Goal: Information Seeking & Learning: Check status

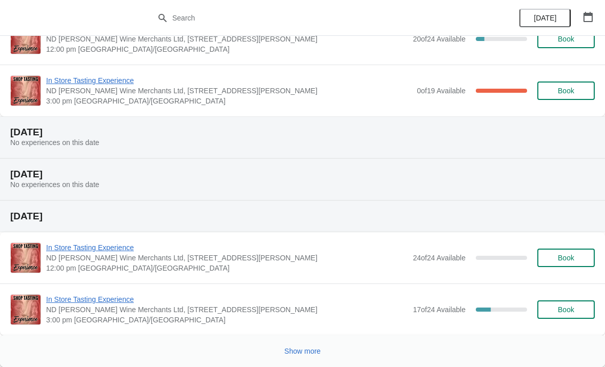
scroll to position [673, 0]
click at [300, 352] on span "Show more" at bounding box center [303, 351] width 36 height 8
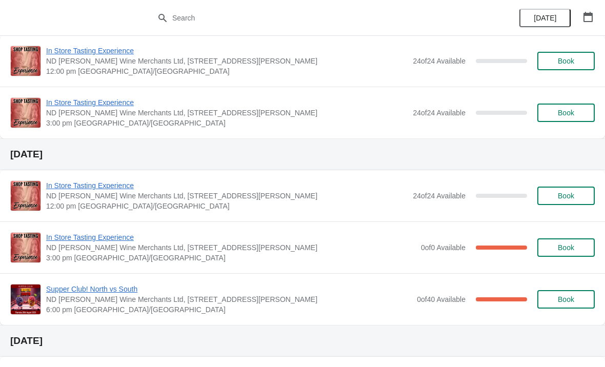
scroll to position [1008, 0]
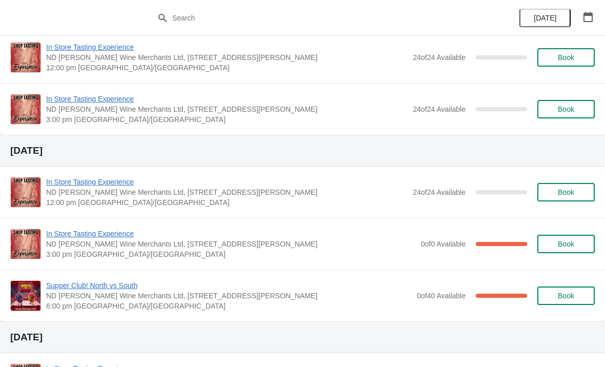
click at [349, 290] on span "Supper Club! North vs South" at bounding box center [229, 286] width 366 height 10
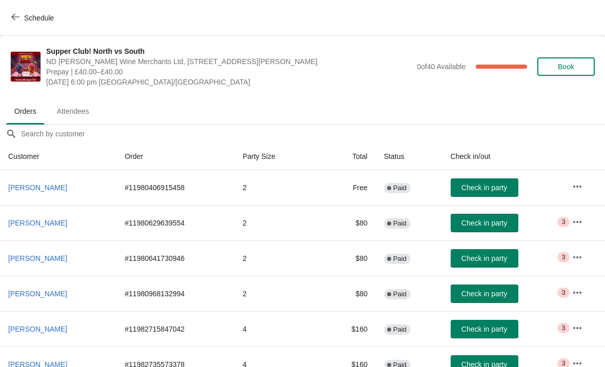
click at [562, 221] on span "Critical 3" at bounding box center [564, 222] width 12 height 10
click at [573, 224] on button "button" at bounding box center [577, 222] width 18 height 18
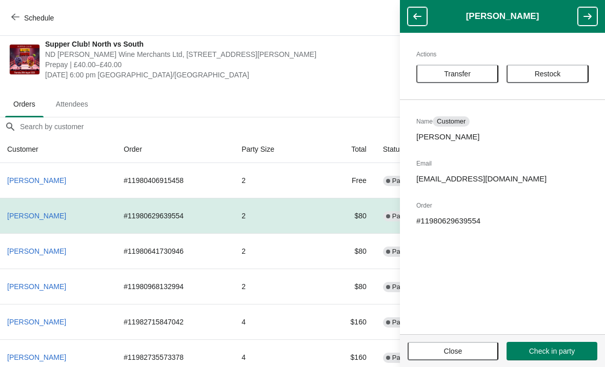
scroll to position [7, 1]
click at [582, 14] on button "button" at bounding box center [587, 16] width 19 height 18
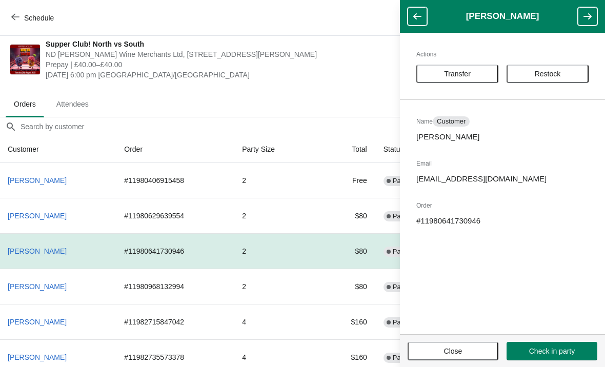
click at [417, 13] on icon "button" at bounding box center [417, 16] width 10 height 10
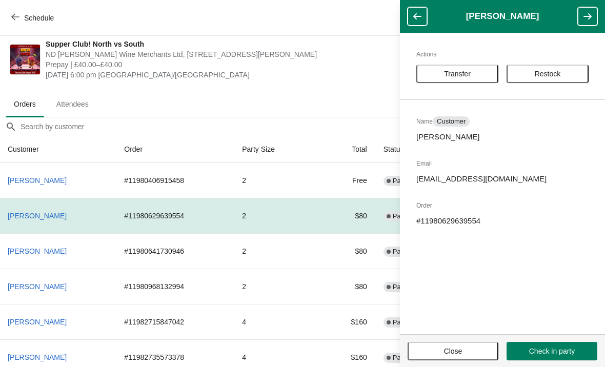
click at [349, 73] on span "[DATE] 6:00 pm [GEOGRAPHIC_DATA]/[GEOGRAPHIC_DATA]" at bounding box center [229, 75] width 366 height 10
click at [449, 345] on button "Close" at bounding box center [453, 351] width 91 height 18
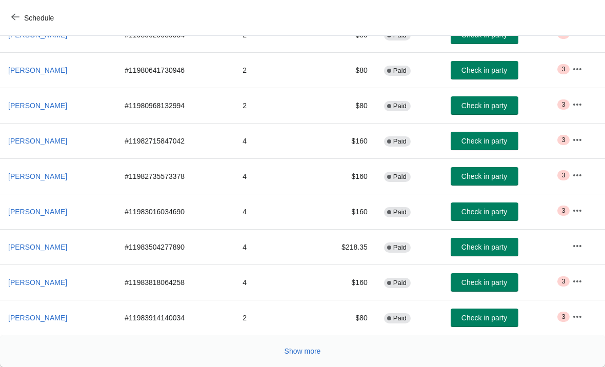
scroll to position [188, 0]
click at [303, 353] on span "Show more" at bounding box center [303, 351] width 36 height 8
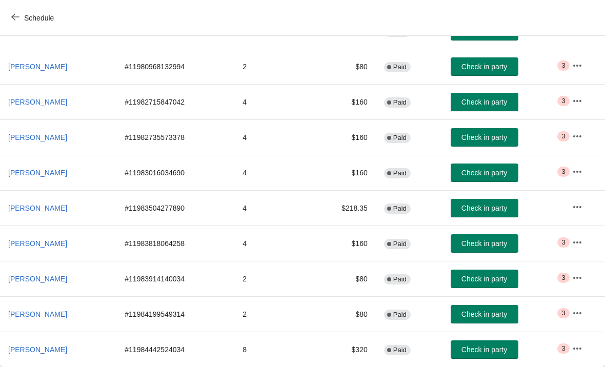
scroll to position [227, 0]
click at [576, 314] on icon "button" at bounding box center [577, 313] width 8 height 2
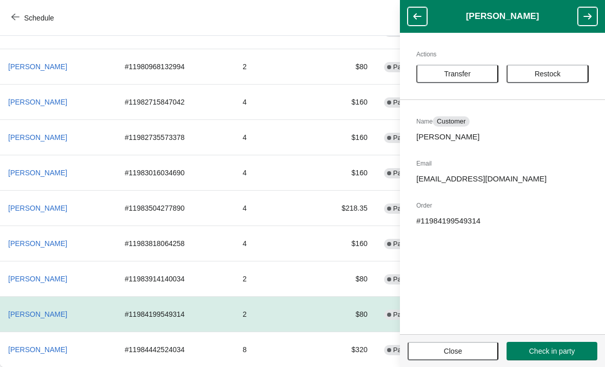
click at [462, 202] on h2 "Order" at bounding box center [502, 206] width 172 height 10
click at [417, 4] on header "[PERSON_NAME]" at bounding box center [502, 16] width 205 height 33
click at [451, 352] on span "Close" at bounding box center [453, 351] width 18 height 8
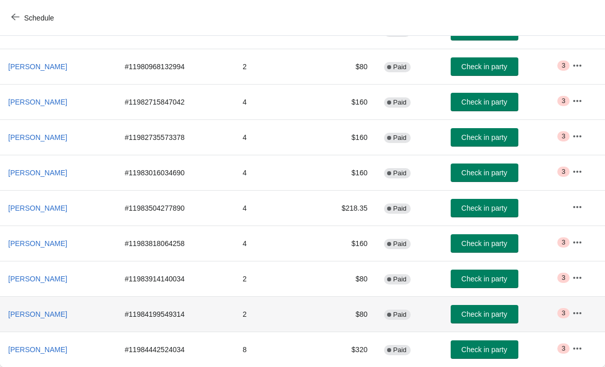
click at [561, 312] on span "Critical 3" at bounding box center [564, 313] width 12 height 10
click at [579, 309] on icon "button" at bounding box center [577, 313] width 10 height 10
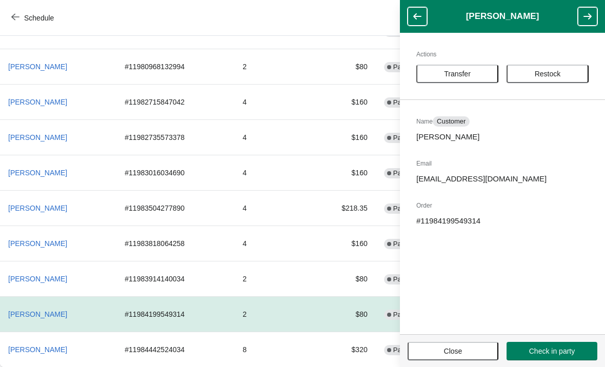
click at [415, 11] on button "button" at bounding box center [417, 16] width 19 height 18
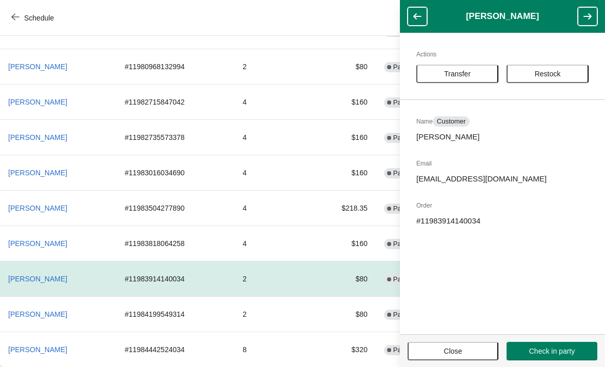
click at [437, 351] on span "Close" at bounding box center [453, 351] width 72 height 8
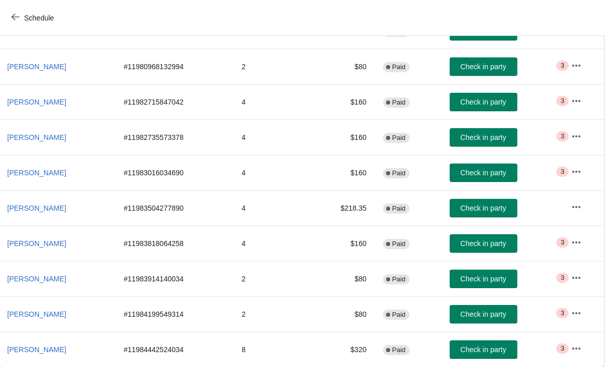
scroll to position [227, 1]
click at [563, 313] on span "3" at bounding box center [563, 313] width 4 height 8
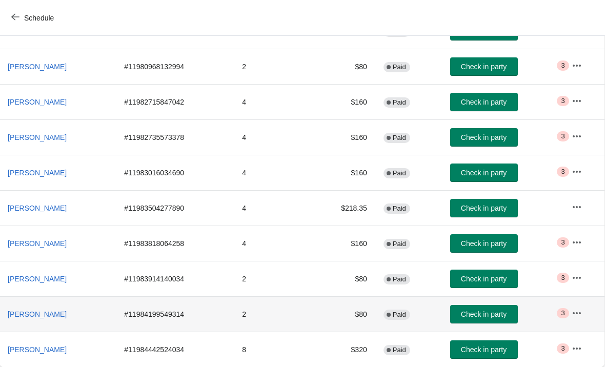
click at [563, 314] on span "3" at bounding box center [563, 313] width 4 height 8
click at [310, 316] on td "2" at bounding box center [272, 313] width 76 height 35
click at [553, 309] on td "Check in party" at bounding box center [503, 313] width 122 height 35
click at [565, 312] on span "3" at bounding box center [563, 313] width 4 height 8
click at [576, 311] on icon "button" at bounding box center [577, 313] width 10 height 10
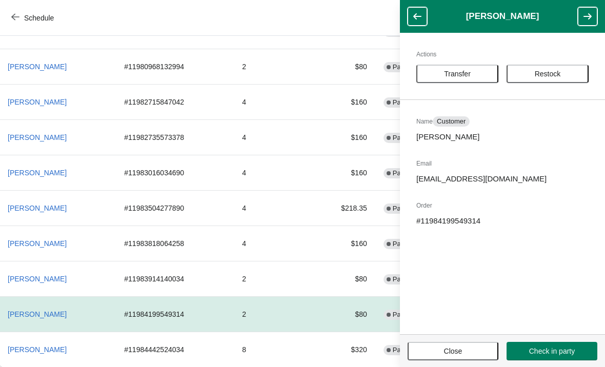
click at [443, 135] on p "[PERSON_NAME]" at bounding box center [502, 137] width 172 height 10
click at [447, 176] on p "[EMAIL_ADDRESS][DOMAIN_NAME]" at bounding box center [502, 179] width 172 height 10
click at [414, 15] on icon "button" at bounding box center [417, 16] width 10 height 10
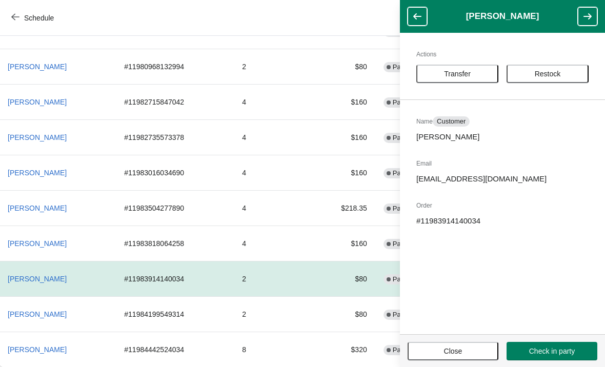
click at [583, 15] on icon "button" at bounding box center [588, 16] width 10 height 10
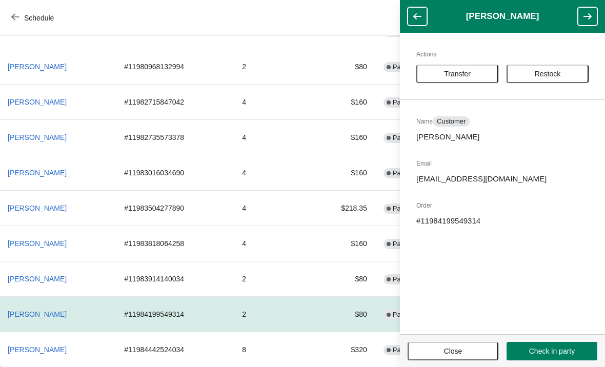
click at [431, 349] on span "Close" at bounding box center [453, 351] width 72 height 8
